Goal: Find specific page/section: Find specific page/section

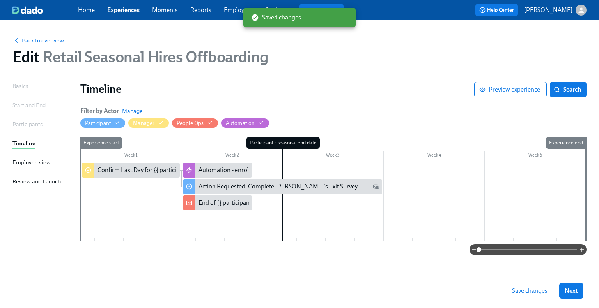
click at [120, 14] on link "Experiences" at bounding box center [123, 9] width 32 height 7
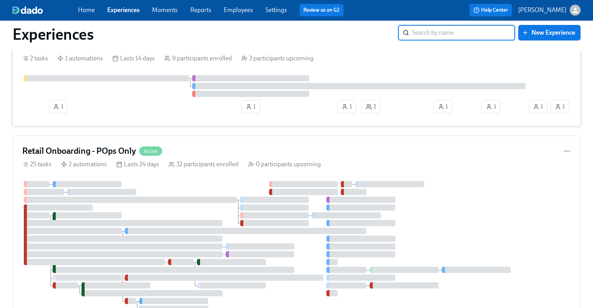
scroll to position [78, 0]
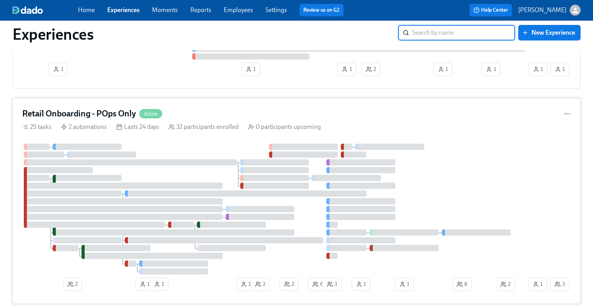
click at [71, 113] on h4 "Retail Onboarding - POps Only" at bounding box center [79, 114] width 114 height 12
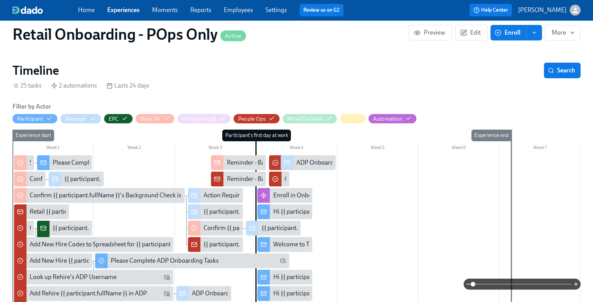
scroll to position [273, 0]
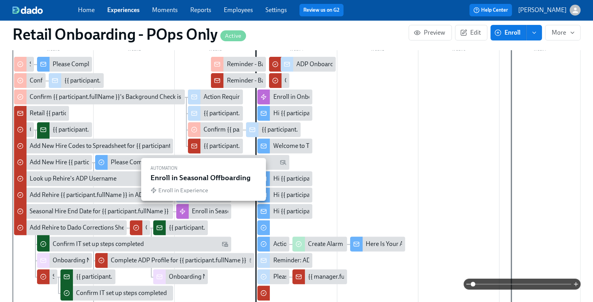
click at [207, 212] on div "Enroll in Seasonal Offboarding" at bounding box center [232, 211] width 81 height 9
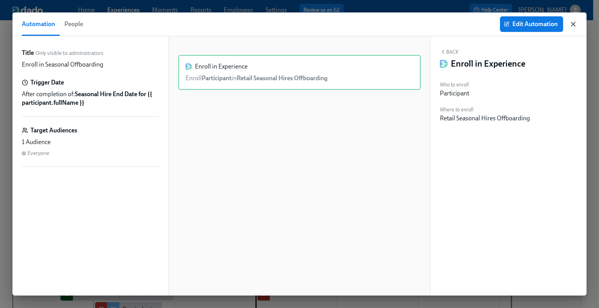
click at [572, 26] on icon "button" at bounding box center [573, 24] width 8 height 8
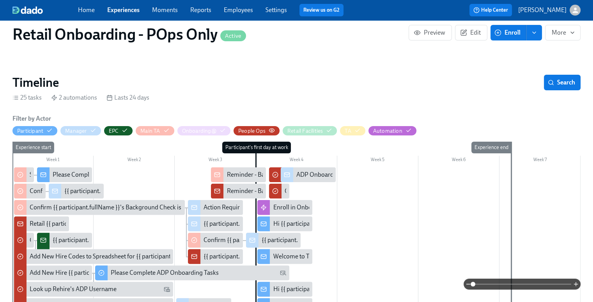
scroll to position [156, 0]
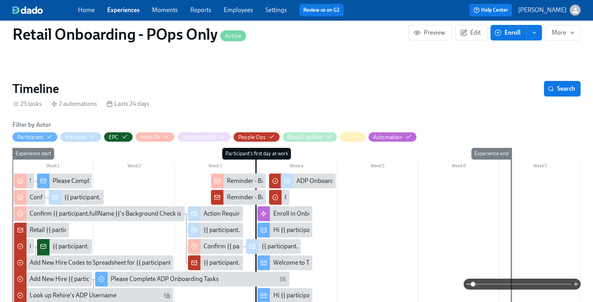
click at [118, 9] on link "Experiences" at bounding box center [123, 9] width 32 height 7
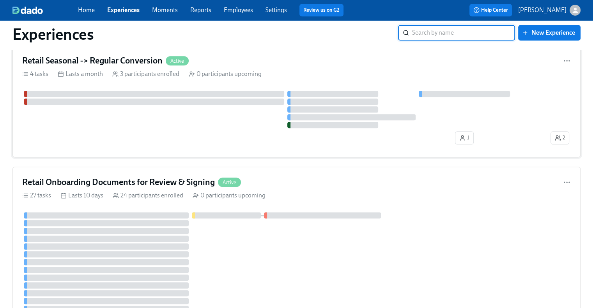
scroll to position [468, 0]
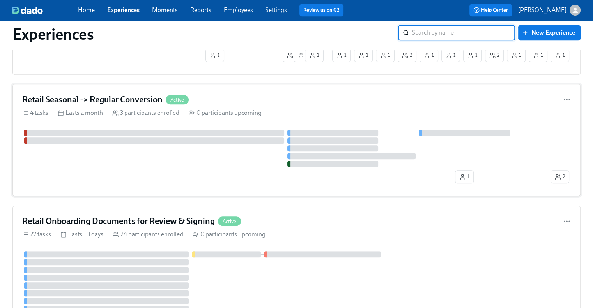
click at [114, 95] on h4 "Retail Seasonal -> Regular Conversion" at bounding box center [92, 100] width 140 height 12
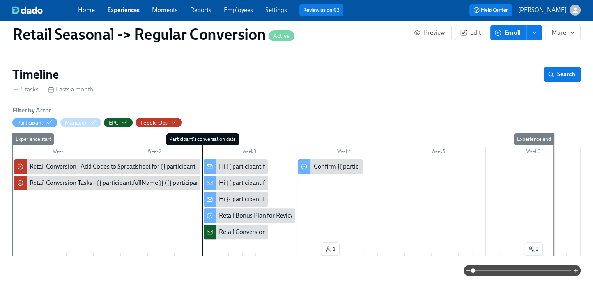
scroll to position [195, 0]
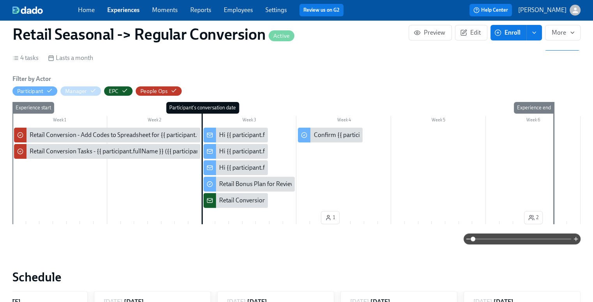
click at [226, 206] on div "Retail Conversion - {{ participant.fullName }} ({{ participant.conversationDate…" at bounding box center [235, 200] width 64 height 15
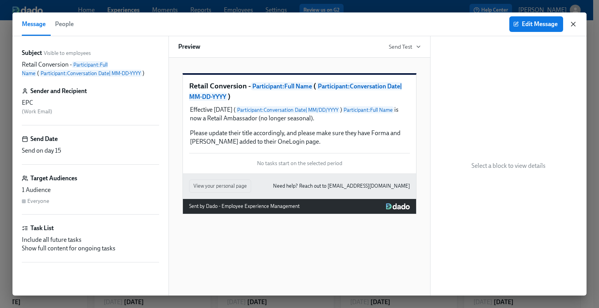
click at [571, 25] on icon "button" at bounding box center [573, 24] width 8 height 8
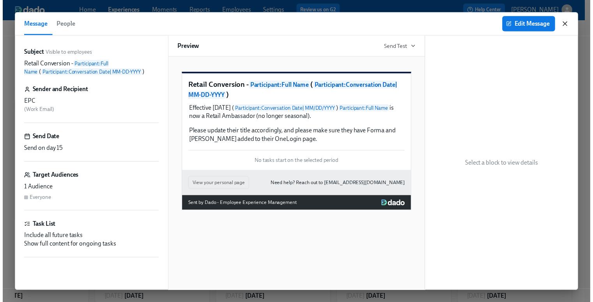
scroll to position [0, 159]
